Goal: Book appointment/travel/reservation

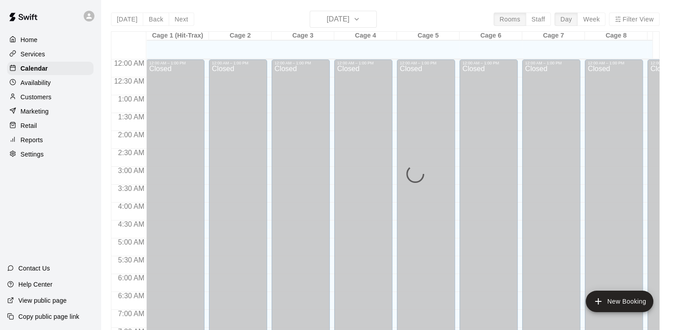
scroll to position [450, 0]
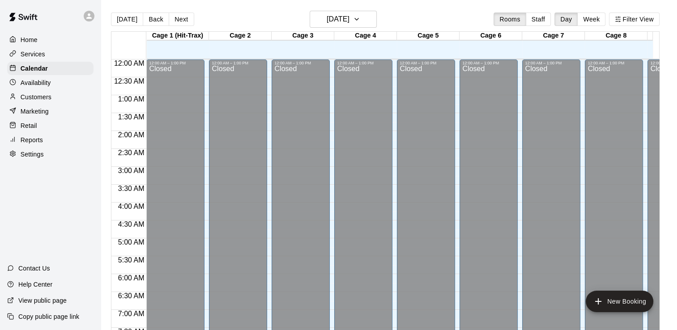
scroll to position [546, 0]
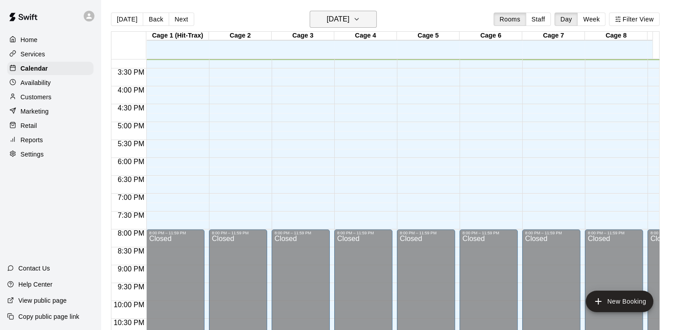
click at [360, 21] on icon "button" at bounding box center [356, 19] width 7 height 11
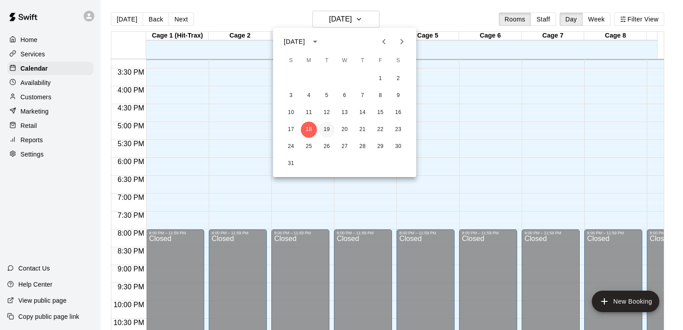
click at [324, 130] on button "19" at bounding box center [327, 130] width 16 height 16
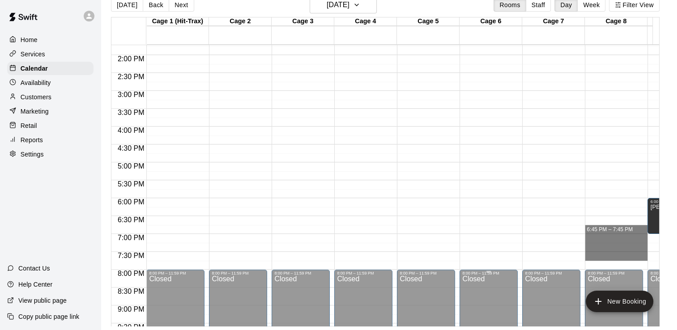
scroll to position [501, 0]
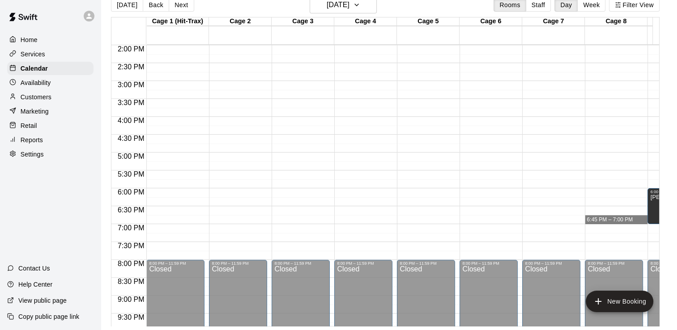
drag, startPoint x: 624, startPoint y: 262, endPoint x: 571, endPoint y: 217, distance: 69.8
click at [571, 217] on div "12:00 AM 12:30 AM 1:00 AM 1:30 AM 2:00 AM 2:30 AM 3:00 AM 3:30 AM 4:00 AM 4:30 …" at bounding box center [384, 185] width 547 height 282
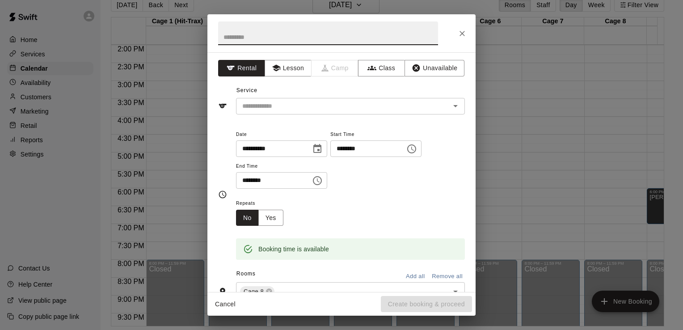
click at [464, 35] on icon "Close" at bounding box center [462, 33] width 5 height 5
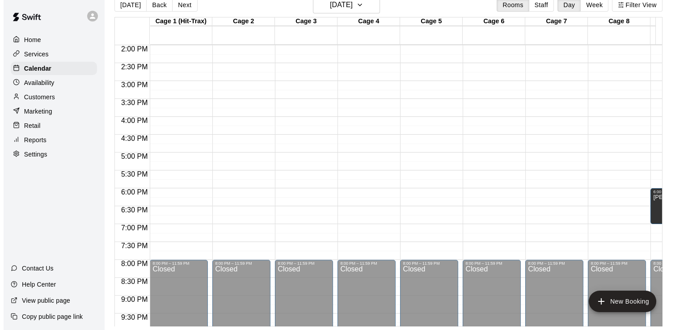
scroll to position [456, 0]
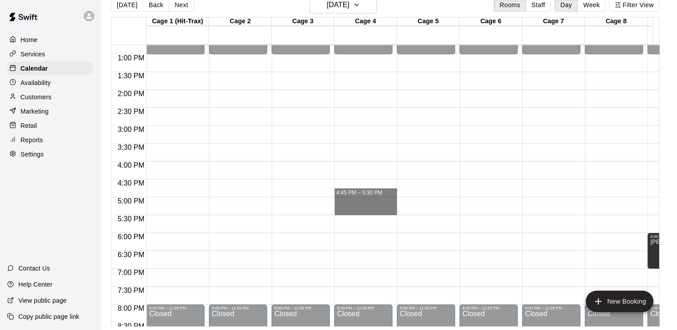
drag, startPoint x: 360, startPoint y: 192, endPoint x: 357, endPoint y: 214, distance: 21.6
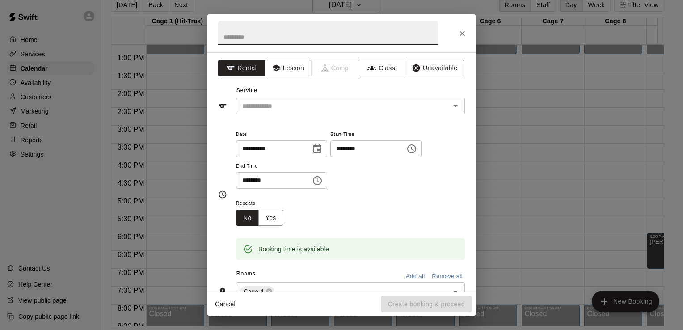
click at [273, 64] on icon "button" at bounding box center [276, 68] width 9 height 9
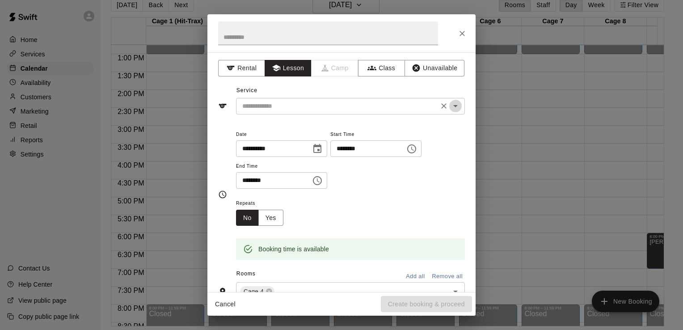
click at [450, 105] on icon "Open" at bounding box center [455, 106] width 11 height 11
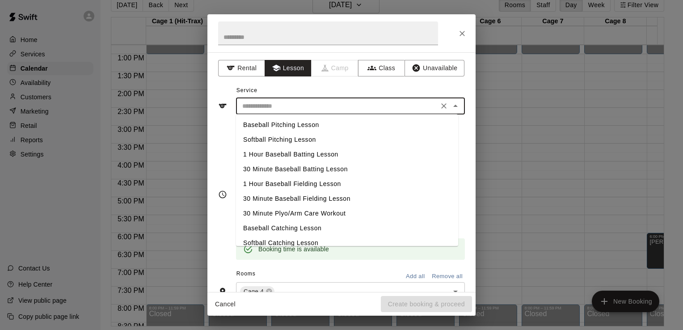
click at [311, 128] on li "Baseball Pitching Lesson" at bounding box center [347, 125] width 222 height 15
type input "**********"
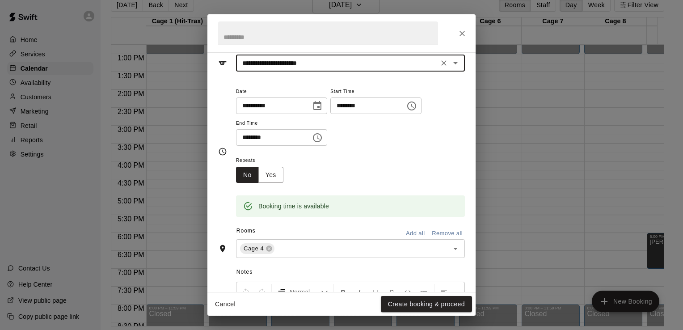
scroll to position [0, 0]
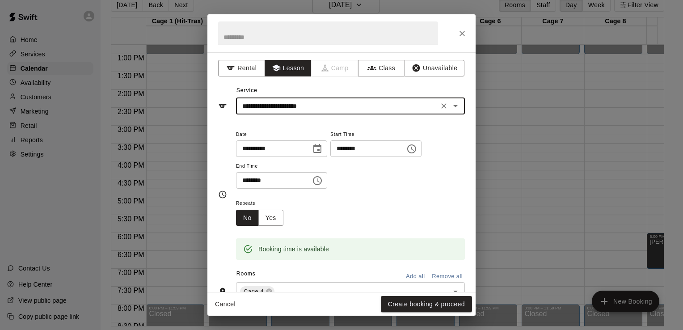
click at [288, 33] on input "text" at bounding box center [328, 33] width 220 height 24
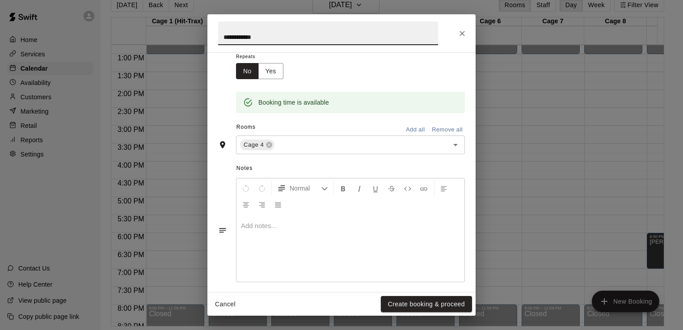
scroll to position [153, 0]
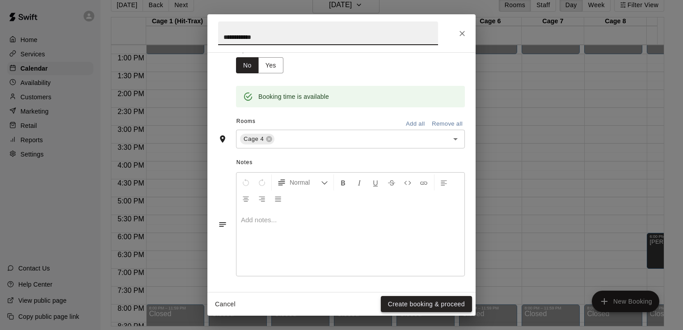
type input "**********"
click at [422, 302] on button "Create booking & proceed" at bounding box center [426, 304] width 91 height 17
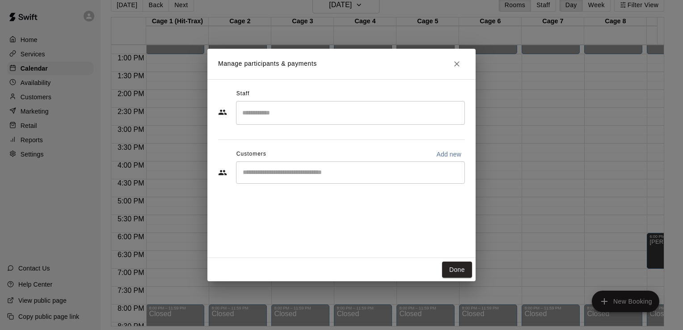
click at [451, 113] on input "Search staff" at bounding box center [350, 113] width 221 height 16
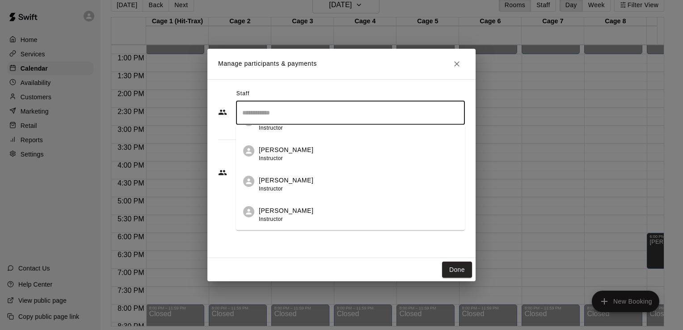
scroll to position [179, 0]
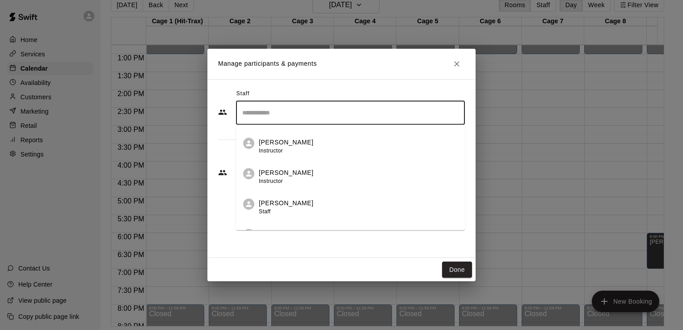
click at [287, 207] on p "[PERSON_NAME]" at bounding box center [286, 203] width 55 height 9
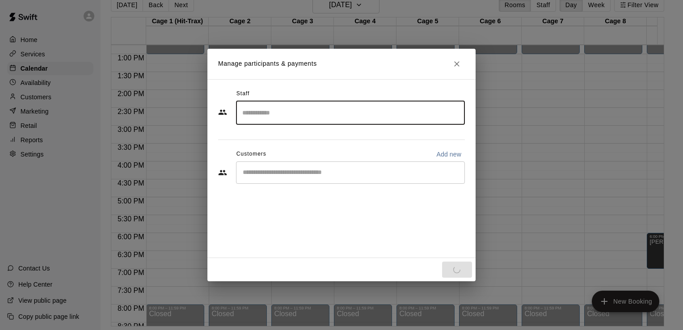
click at [343, 175] on input "Start typing to search customers..." at bounding box center [350, 172] width 221 height 9
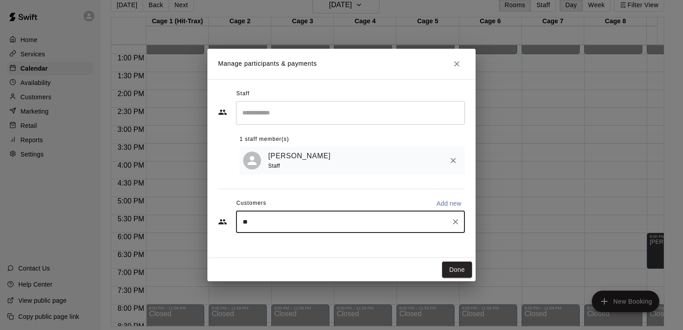
type input "*"
type input "*****"
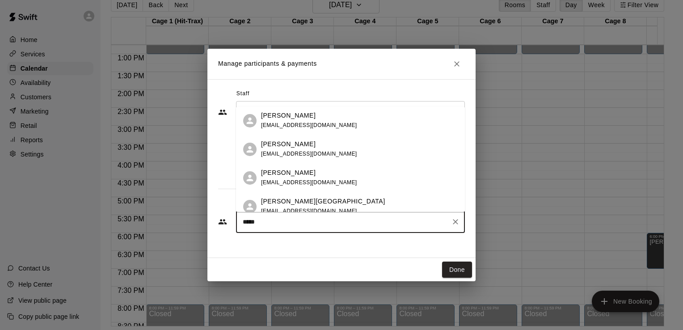
click at [286, 125] on span "[EMAIL_ADDRESS][DOMAIN_NAME]" at bounding box center [309, 125] width 96 height 6
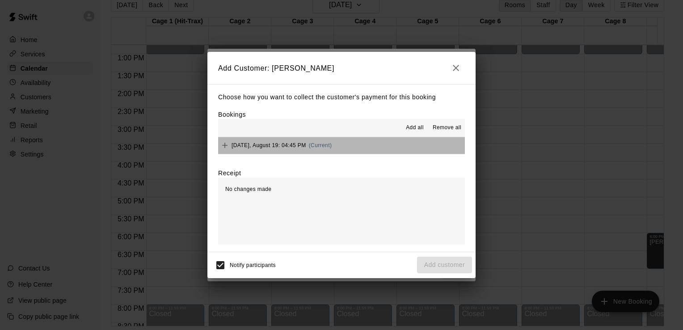
click at [417, 146] on button "[DATE], August 19: 04:45 PM (Current)" at bounding box center [341, 145] width 247 height 17
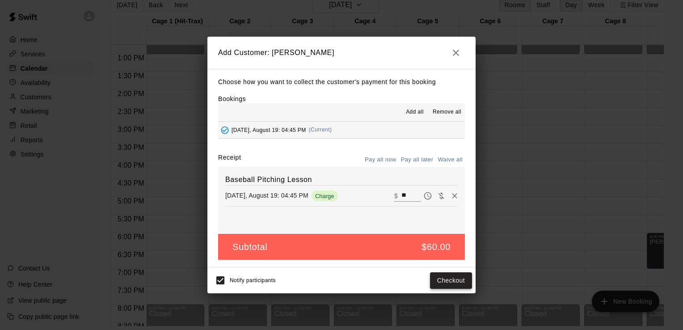
click at [457, 283] on button "Checkout" at bounding box center [451, 280] width 42 height 17
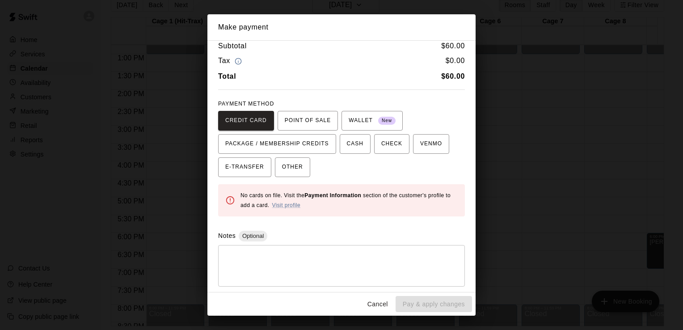
scroll to position [9, 0]
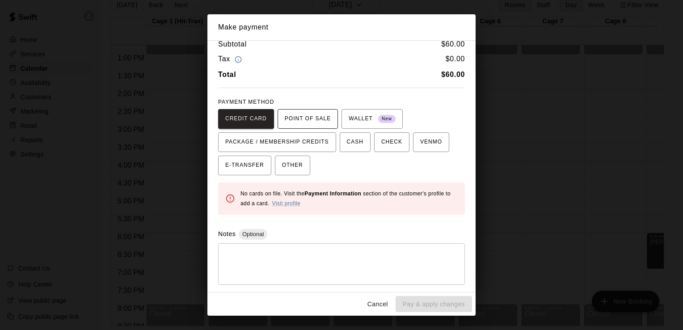
click at [311, 122] on span "POINT OF SALE" at bounding box center [308, 119] width 46 height 14
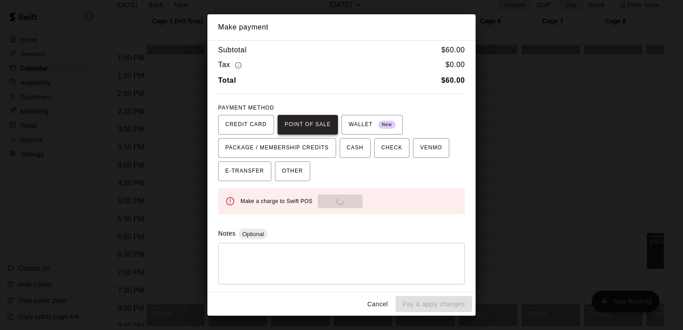
scroll to position [4, 0]
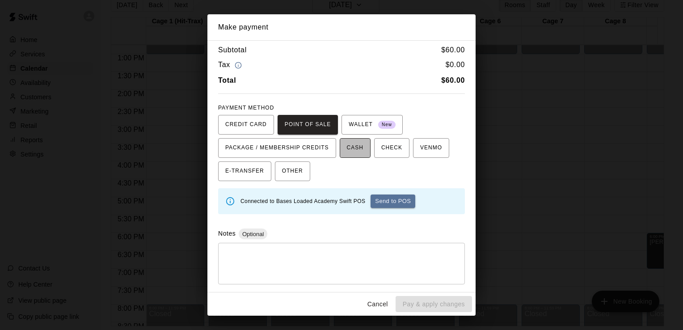
click at [347, 146] on span "CASH" at bounding box center [355, 148] width 17 height 14
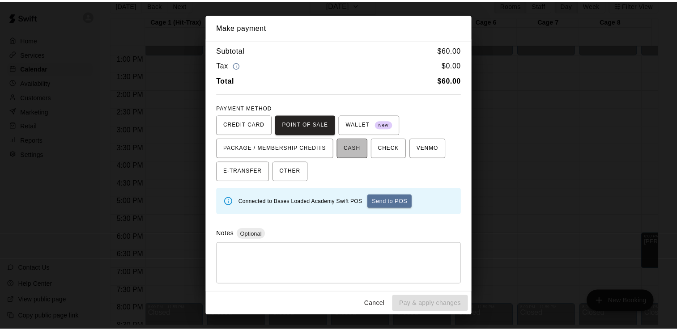
scroll to position [0, 0]
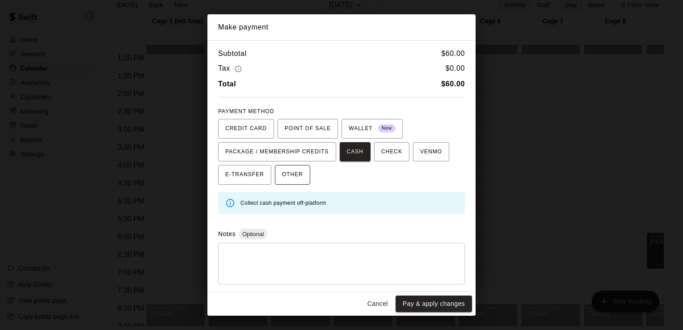
click at [284, 176] on span "OTHER" at bounding box center [292, 175] width 21 height 14
click at [433, 305] on button "Pay & apply changes" at bounding box center [434, 304] width 76 height 17
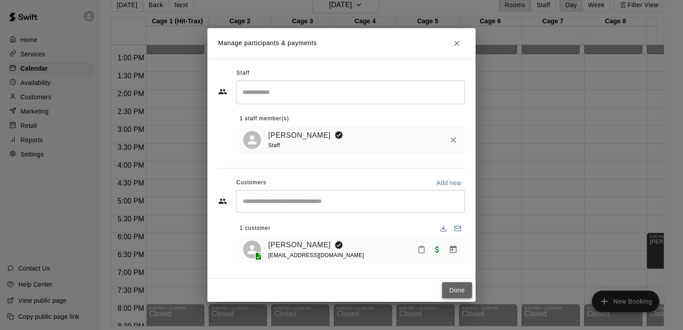
click at [462, 290] on button "Done" at bounding box center [457, 290] width 30 height 17
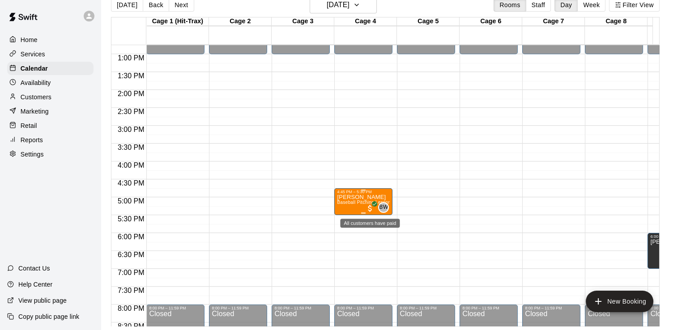
click at [367, 208] on span "All customers have paid" at bounding box center [369, 208] width 9 height 9
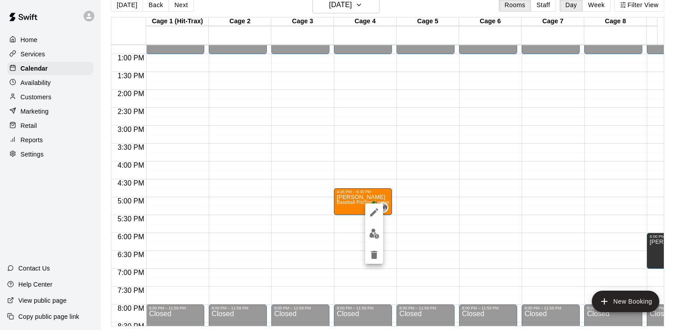
click at [439, 183] on div at bounding box center [341, 165] width 683 height 330
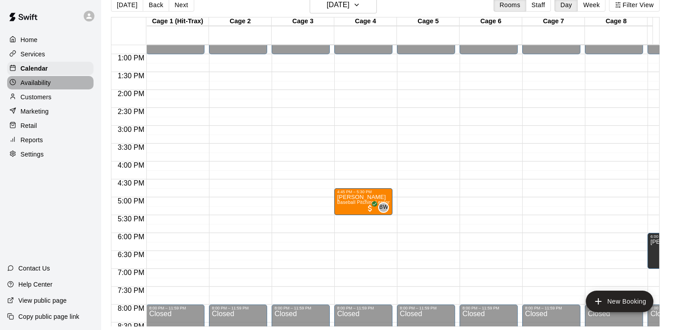
click at [34, 86] on p "Availability" at bounding box center [36, 82] width 30 height 9
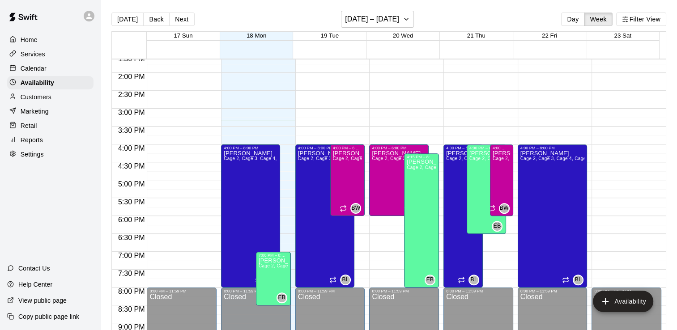
scroll to position [532, 0]
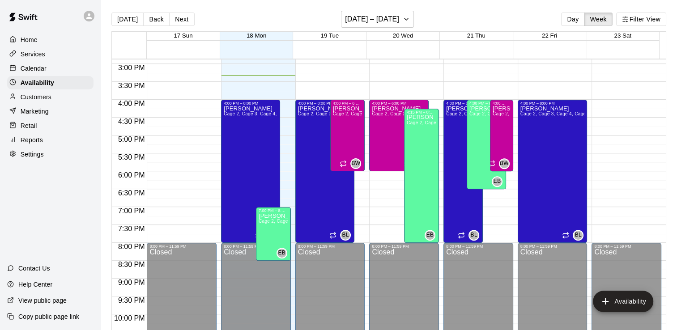
click at [41, 72] on p "Calendar" at bounding box center [34, 68] width 26 height 9
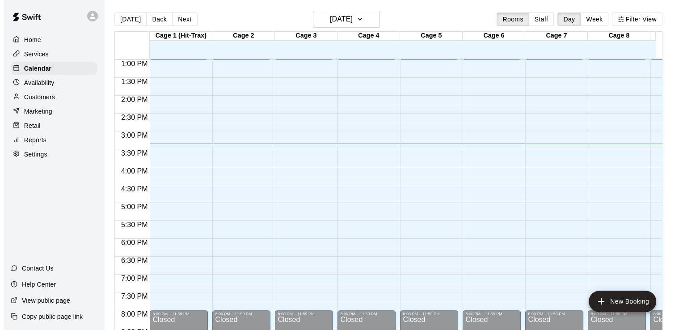
scroll to position [459, 0]
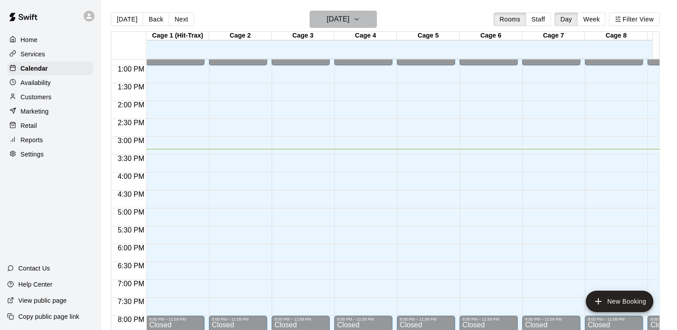
click at [360, 17] on icon "button" at bounding box center [356, 19] width 7 height 11
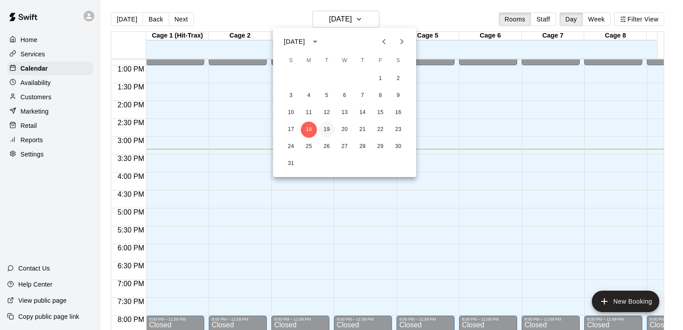
click at [327, 131] on button "19" at bounding box center [327, 130] width 16 height 16
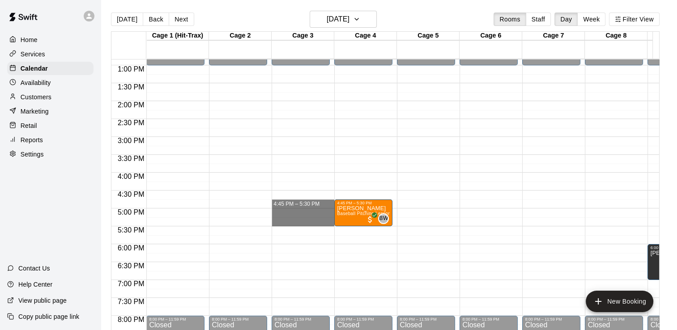
drag, startPoint x: 306, startPoint y: 202, endPoint x: 305, endPoint y: 224, distance: 22.4
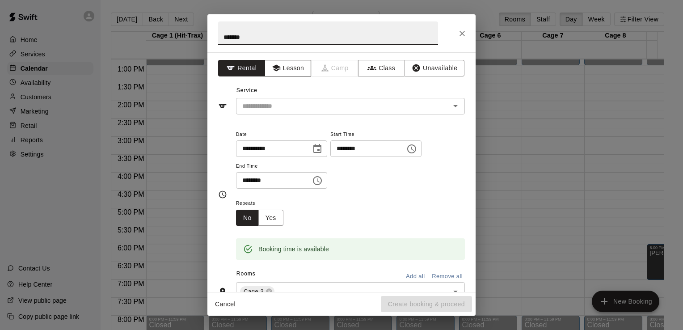
type input "******"
click at [296, 69] on button "Lesson" at bounding box center [288, 68] width 47 height 17
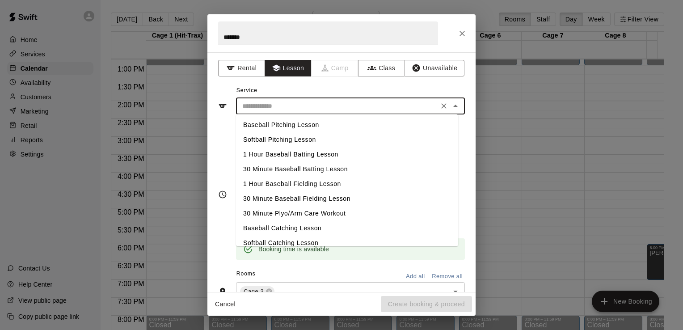
click at [298, 102] on input "text" at bounding box center [337, 106] width 197 height 11
click at [297, 125] on li "Baseball Pitching Lesson" at bounding box center [347, 125] width 222 height 15
type input "**********"
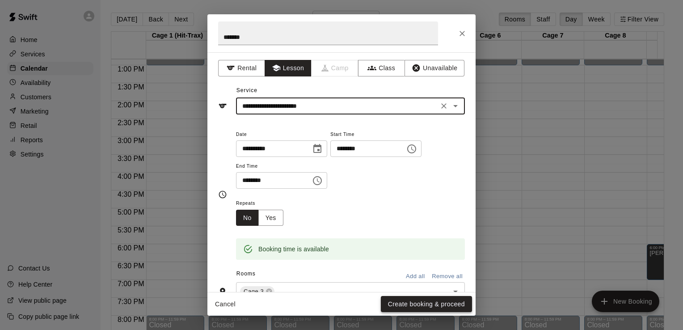
scroll to position [45, 0]
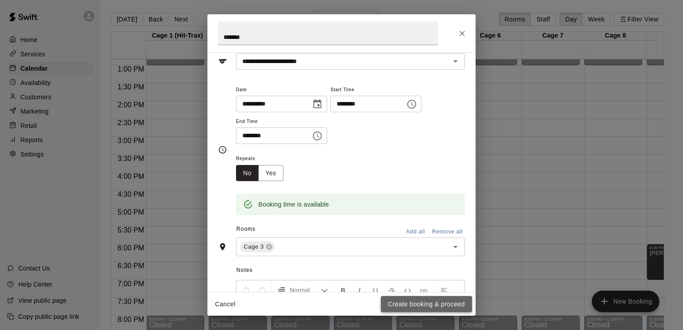
click at [427, 306] on button "Create booking & proceed" at bounding box center [426, 304] width 91 height 17
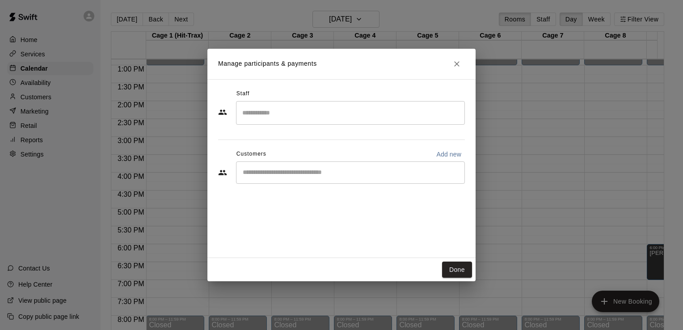
click at [287, 114] on input "Search staff" at bounding box center [350, 113] width 221 height 16
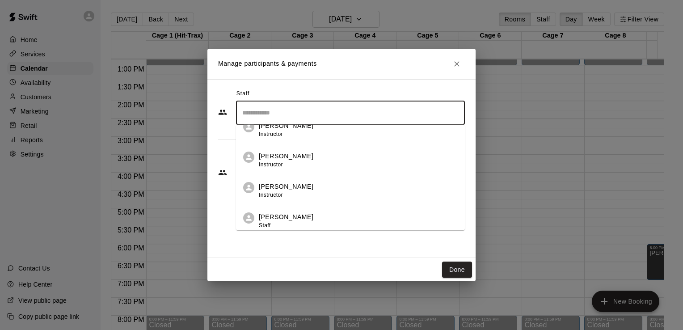
scroll to position [179, 0]
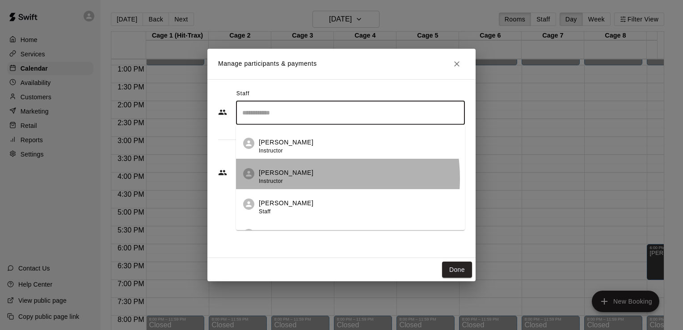
click at [295, 178] on div "[PERSON_NAME] Instructor" at bounding box center [286, 176] width 55 height 17
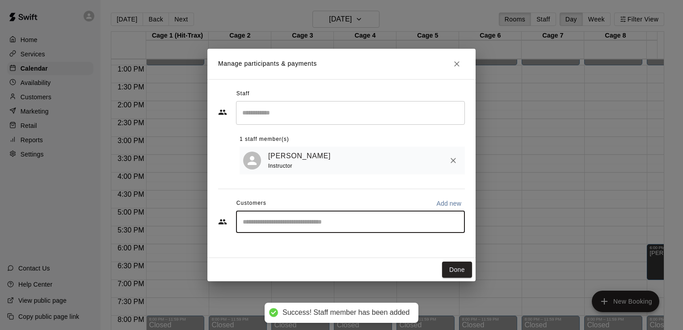
click at [315, 225] on input "Start typing to search customers..." at bounding box center [350, 221] width 221 height 9
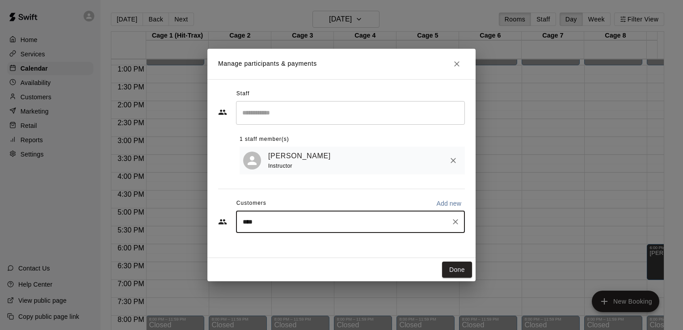
type input "*****"
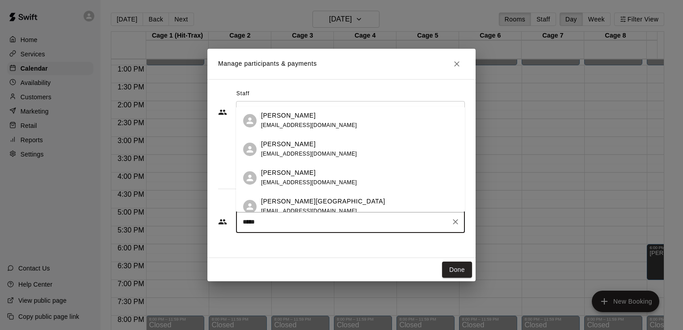
click at [328, 127] on span "[EMAIL_ADDRESS][DOMAIN_NAME]" at bounding box center [309, 125] width 96 height 6
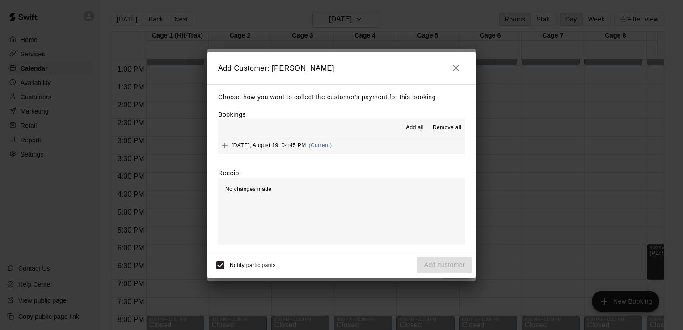
click at [368, 147] on button "[DATE], August 19: 04:45 PM (Current)" at bounding box center [341, 145] width 247 height 17
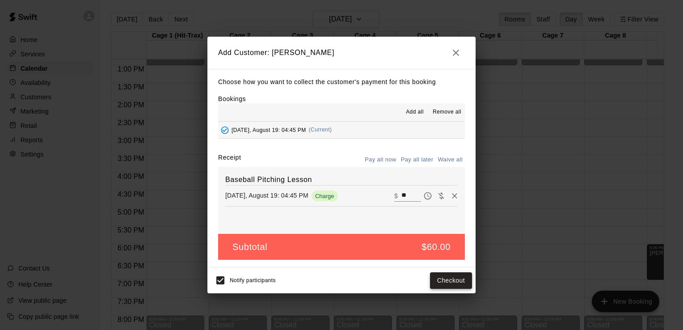
click at [445, 282] on button "Checkout" at bounding box center [451, 280] width 42 height 17
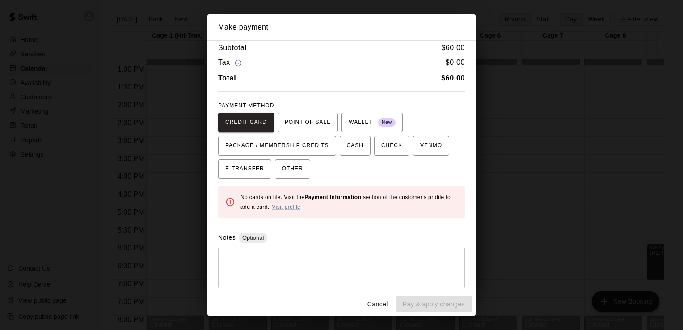
scroll to position [0, 0]
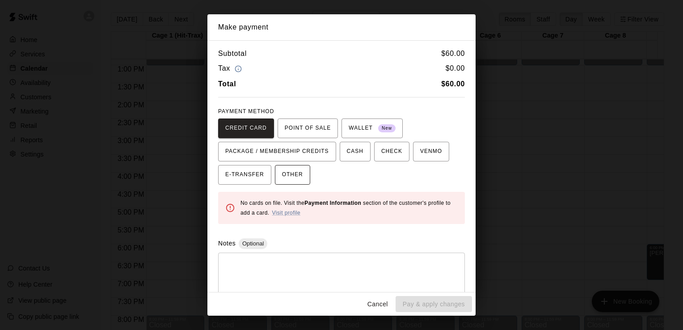
click at [297, 178] on span "OTHER" at bounding box center [292, 175] width 21 height 14
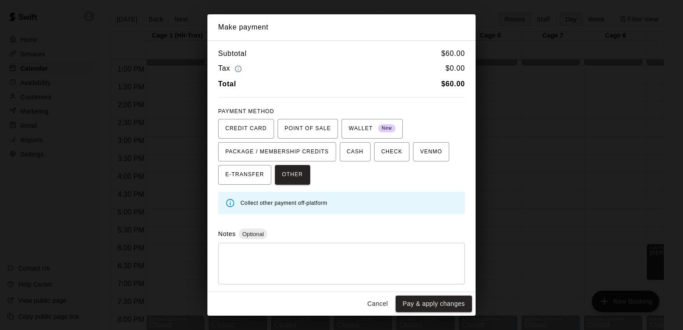
click at [278, 250] on div "* ​" at bounding box center [341, 264] width 247 height 42
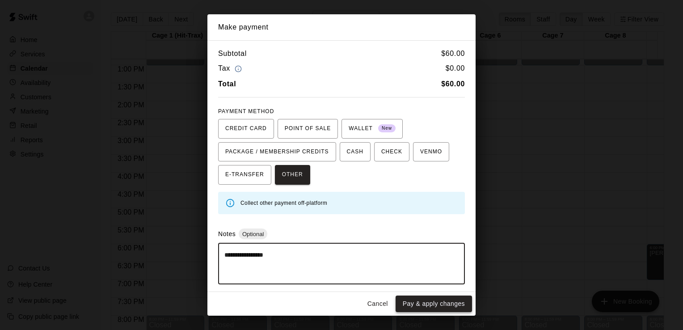
type textarea "**********"
click at [431, 305] on button "Pay & apply changes" at bounding box center [434, 304] width 76 height 17
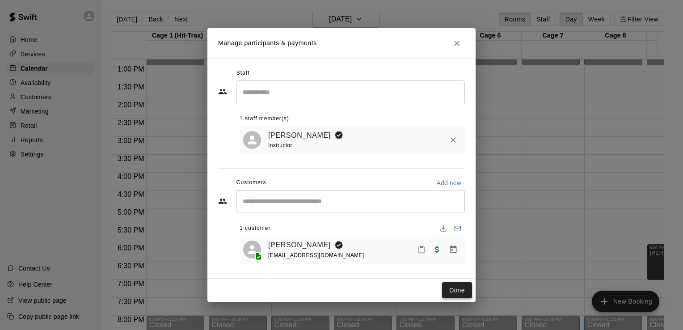
click at [451, 294] on button "Done" at bounding box center [457, 290] width 30 height 17
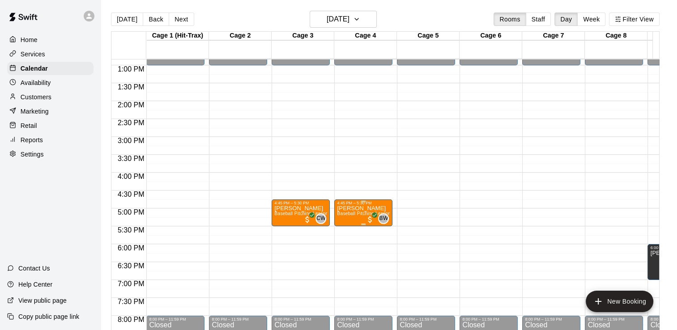
click at [359, 216] on span "Baseball Pitching Lesson" at bounding box center [364, 213] width 54 height 5
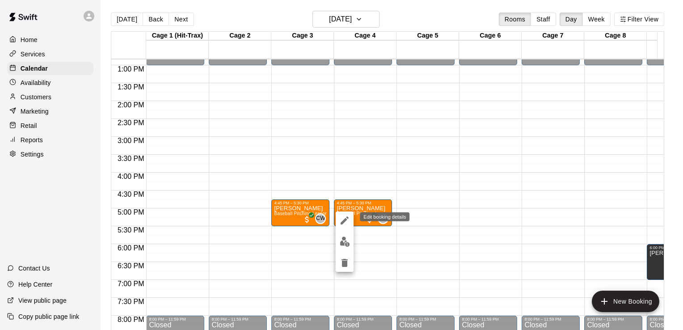
click at [351, 225] on button "edit" at bounding box center [345, 221] width 18 height 18
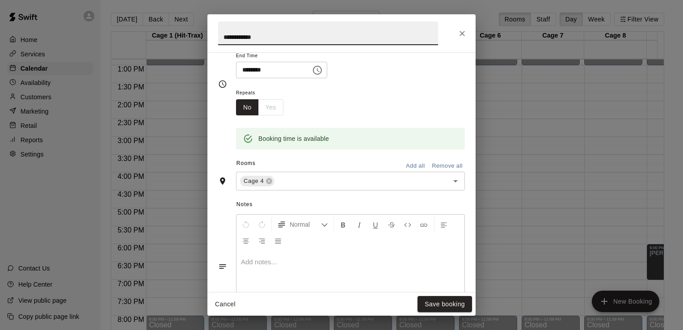
scroll to position [224, 0]
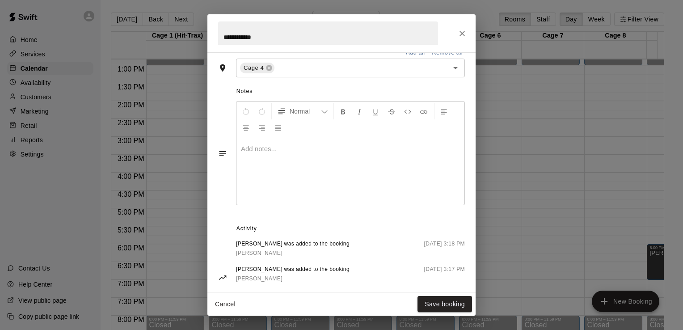
click at [263, 154] on div at bounding box center [351, 171] width 228 height 67
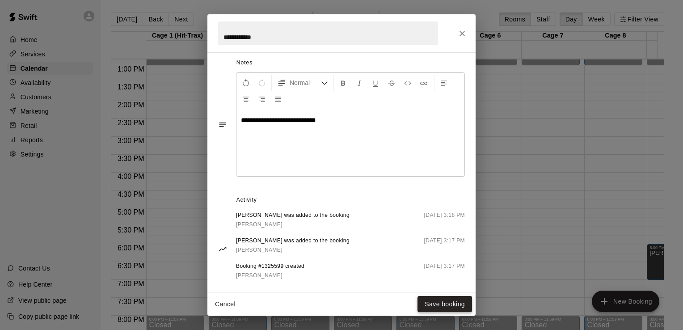
scroll to position [265, 0]
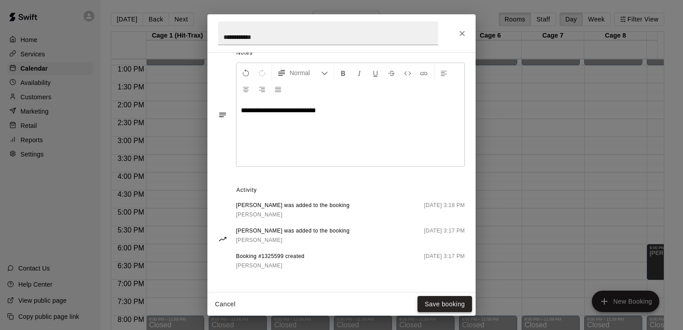
click at [448, 303] on button "Save booking" at bounding box center [445, 304] width 55 height 17
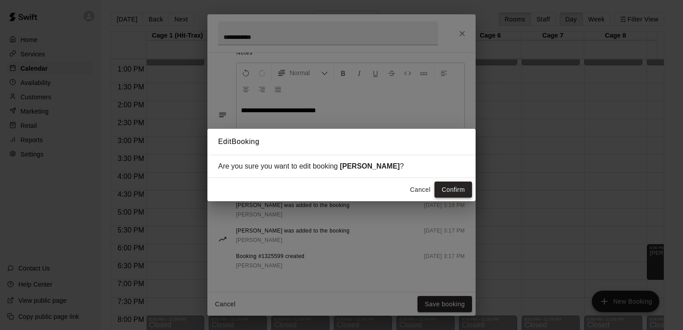
click at [456, 189] on button "Confirm" at bounding box center [454, 190] width 38 height 17
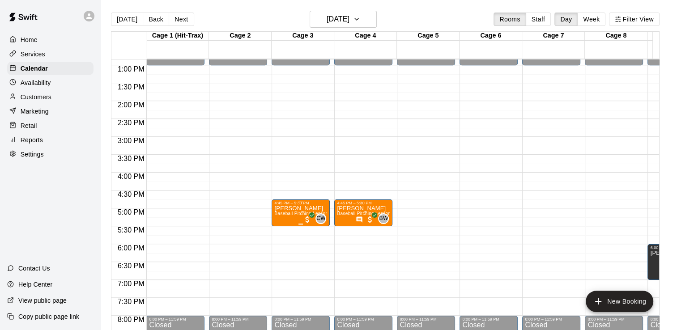
click at [297, 216] on span "Baseball Pitching Lesson" at bounding box center [301, 213] width 54 height 5
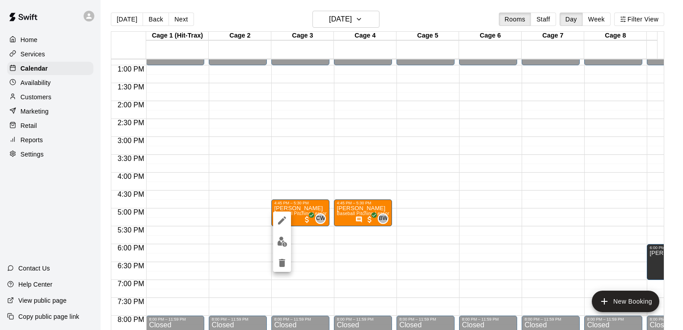
click at [284, 217] on icon "edit" at bounding box center [282, 220] width 8 height 8
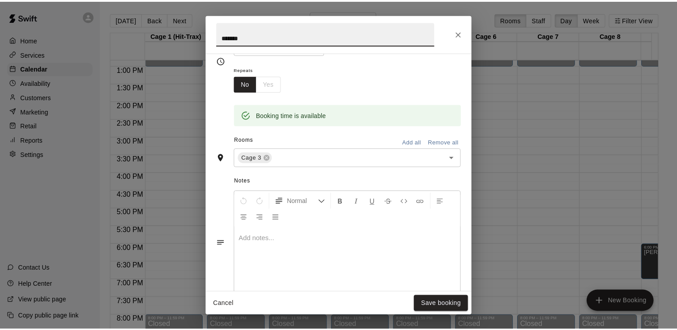
scroll to position [179, 0]
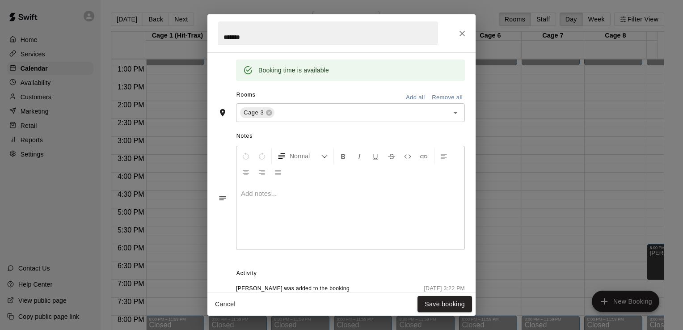
click at [263, 193] on p at bounding box center [350, 193] width 219 height 9
click at [451, 306] on button "Save booking" at bounding box center [445, 304] width 55 height 17
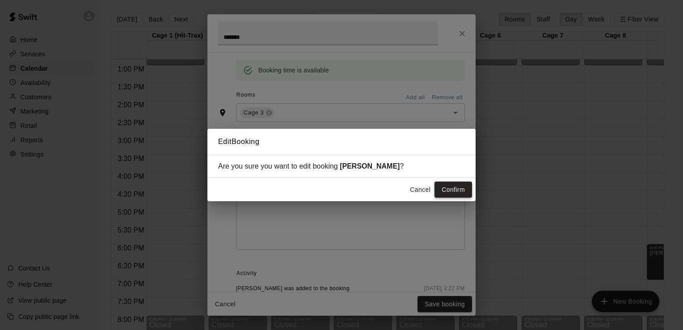
click at [458, 187] on button "Confirm" at bounding box center [454, 190] width 38 height 17
